Goal: Task Accomplishment & Management: Manage account settings

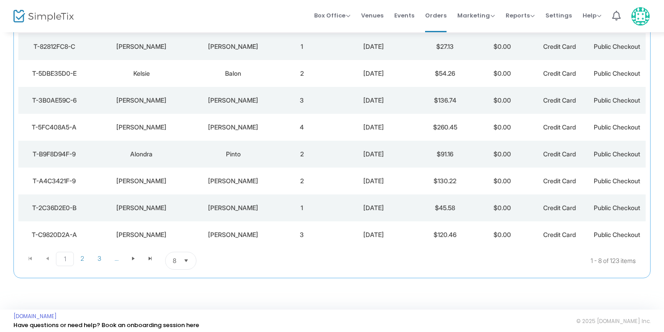
scroll to position [114, 0]
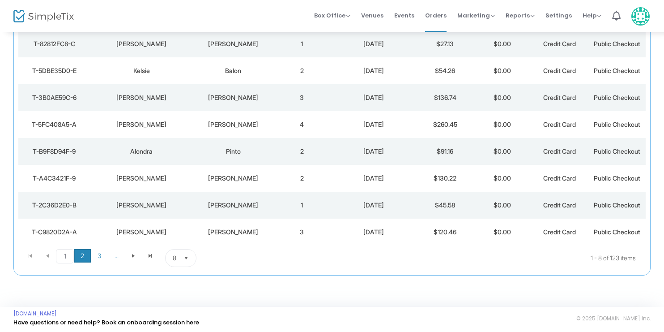
click at [82, 254] on span "2" at bounding box center [82, 255] width 17 height 13
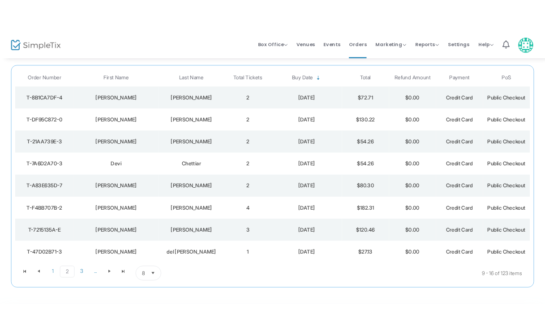
scroll to position [105, 0]
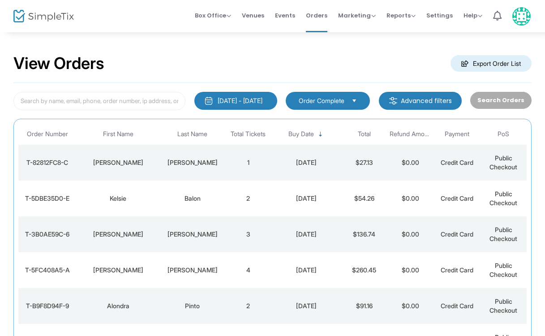
scroll to position [105, 0]
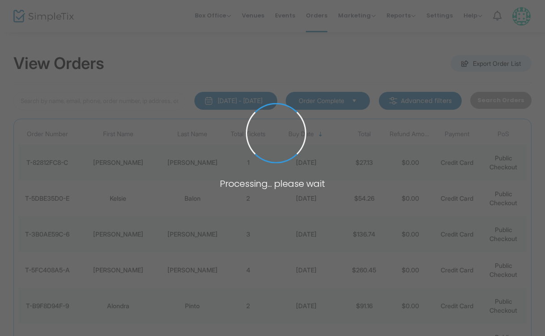
scroll to position [105, 0]
